Goal: Use online tool/utility: Utilize a website feature to perform a specific function

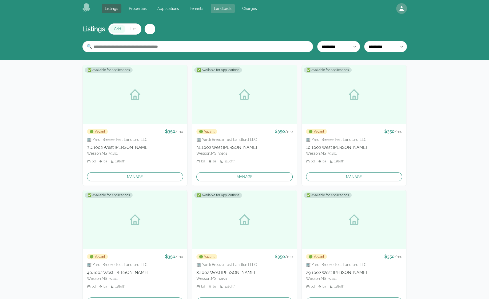
click at [214, 9] on link "Landlords" at bounding box center [223, 9] width 24 height 10
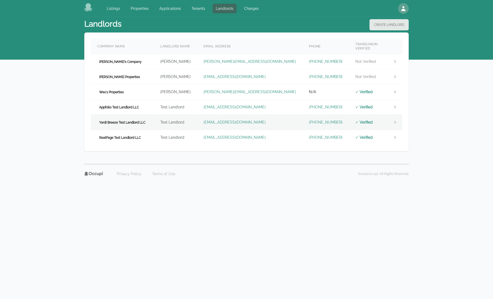
click at [149, 115] on td "Yardi Breeze Test Landlord LLC" at bounding box center [122, 122] width 63 height 15
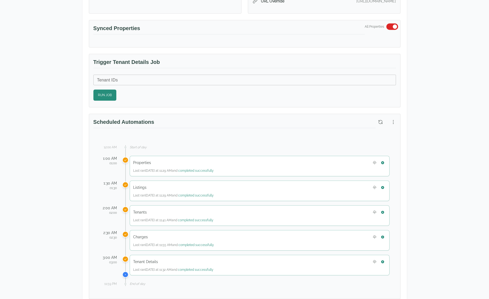
scroll to position [240, 0]
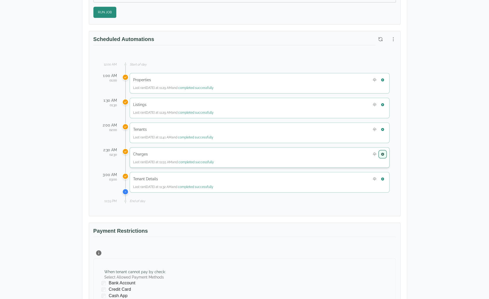
click at [383, 153] on icon "button" at bounding box center [382, 154] width 3 height 3
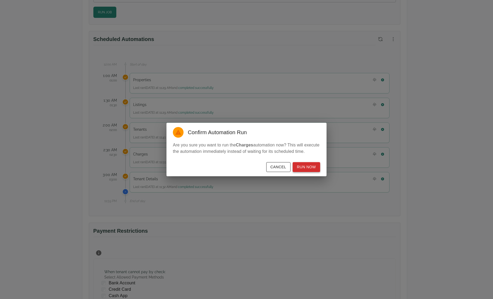
click at [306, 165] on button "Run Now" at bounding box center [306, 167] width 27 height 10
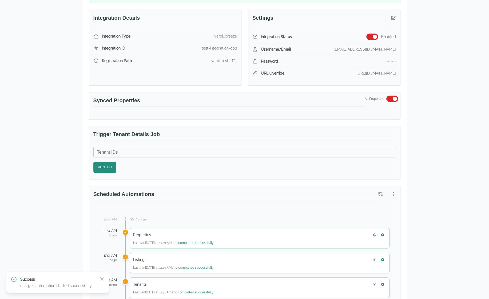
scroll to position [53, 0]
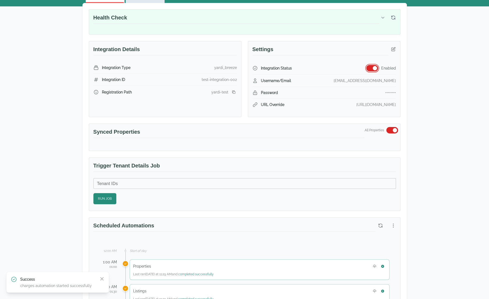
click at [375, 70] on button "button" at bounding box center [372, 68] width 12 height 6
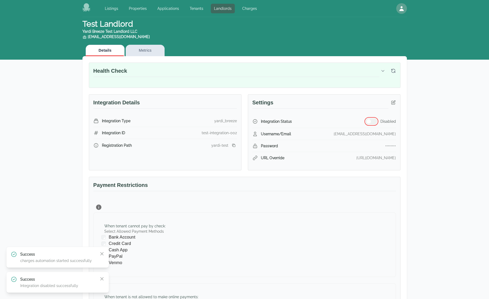
click at [369, 120] on span "button" at bounding box center [368, 121] width 4 height 4
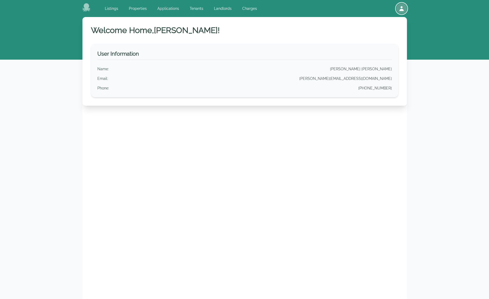
click at [399, 8] on icon "button" at bounding box center [401, 8] width 6 height 6
click at [361, 32] on button "Sign out" at bounding box center [380, 31] width 51 height 10
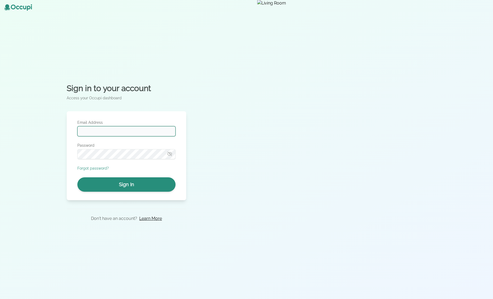
click at [96, 132] on input "Email Address" at bounding box center [126, 131] width 98 height 10
type input "**********"
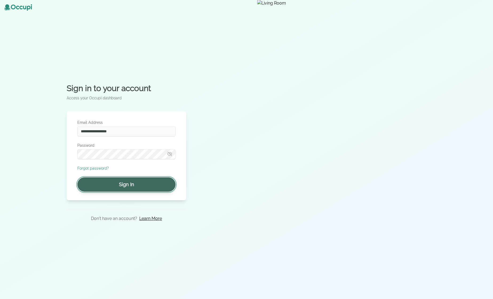
click at [135, 186] on button "Sign In" at bounding box center [126, 185] width 98 height 14
